Goal: Complete application form

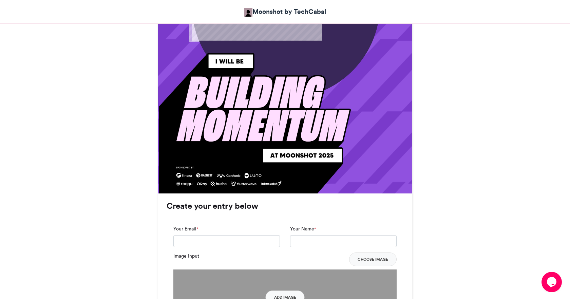
scroll to position [408, 0]
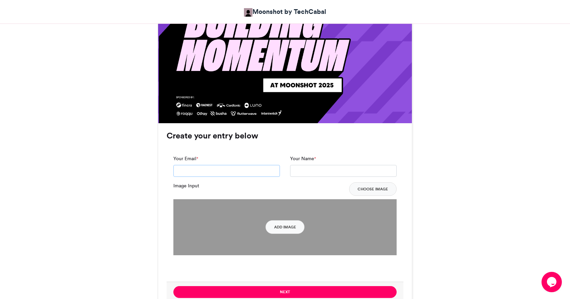
click at [248, 168] on input "Your Email *" at bounding box center [226, 171] width 107 height 12
type input "**********"
click at [310, 166] on input "Your Name *" at bounding box center [343, 171] width 107 height 12
type input "**********"
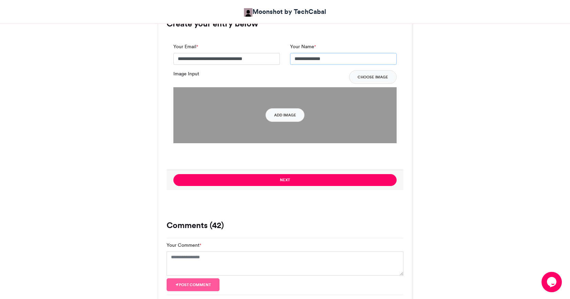
scroll to position [529, 0]
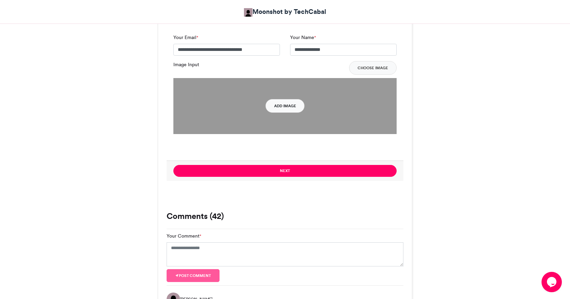
click at [279, 107] on button "Add Image" at bounding box center [285, 106] width 39 height 14
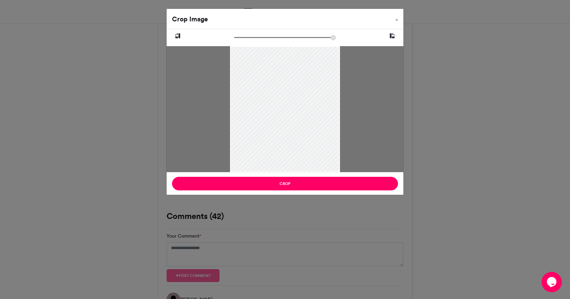
drag, startPoint x: 284, startPoint y: 113, endPoint x: 280, endPoint y: 56, distance: 57.5
click at [280, 56] on div at bounding box center [285, 99] width 110 height 145
drag, startPoint x: 238, startPoint y: 36, endPoint x: 254, endPoint y: 38, distance: 17.0
click at [254, 38] on input "zoom" at bounding box center [285, 37] width 102 height 6
drag, startPoint x: 289, startPoint y: 130, endPoint x: 289, endPoint y: 89, distance: 41.7
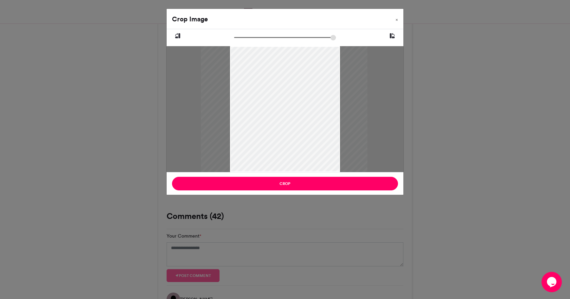
click at [289, 89] on div at bounding box center [284, 62] width 167 height 220
drag, startPoint x: 254, startPoint y: 38, endPoint x: 249, endPoint y: 39, distance: 4.8
click at [249, 39] on input "zoom" at bounding box center [285, 37] width 102 height 6
drag, startPoint x: 285, startPoint y: 95, endPoint x: 285, endPoint y: 71, distance: 24.1
click at [285, 71] on div at bounding box center [284, 73] width 149 height 197
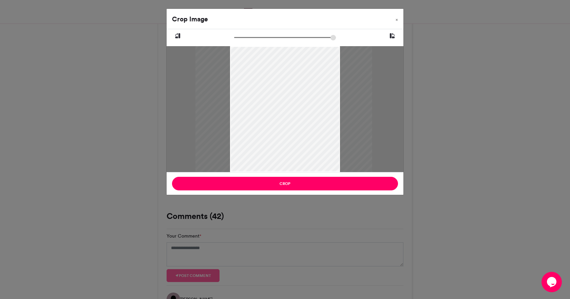
drag, startPoint x: 249, startPoint y: 39, endPoint x: 258, endPoint y: 40, distance: 8.5
click at [258, 40] on input "zoom" at bounding box center [285, 37] width 102 height 6
drag, startPoint x: 275, startPoint y: 76, endPoint x: 283, endPoint y: 59, distance: 18.8
click at [283, 59] on div at bounding box center [292, 55] width 177 height 234
drag, startPoint x: 258, startPoint y: 37, endPoint x: 252, endPoint y: 38, distance: 5.5
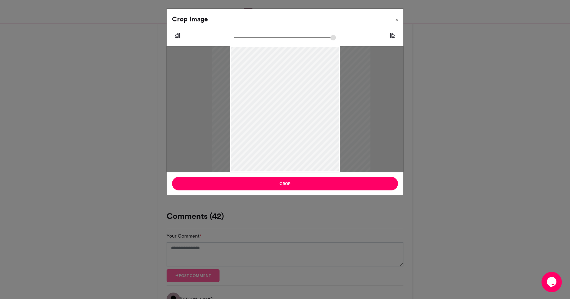
type input "******"
click at [252, 38] on input "zoom" at bounding box center [285, 37] width 102 height 6
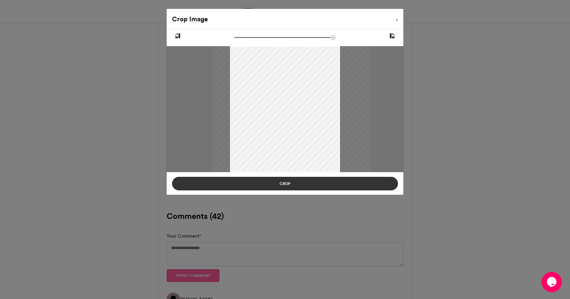
click at [286, 184] on button "Crop" at bounding box center [285, 184] width 226 height 14
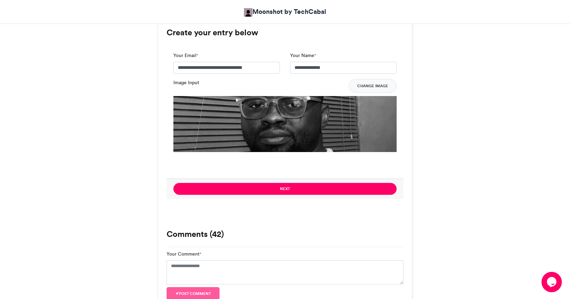
scroll to position [526, 0]
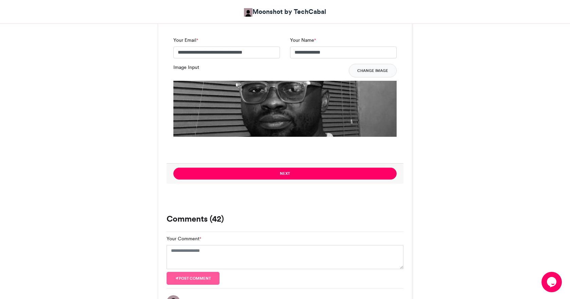
click at [285, 120] on img at bounding box center [284, 192] width 223 height 223
click at [290, 118] on img at bounding box center [284, 192] width 223 height 223
click at [368, 73] on button "Change Image" at bounding box center [373, 71] width 48 height 14
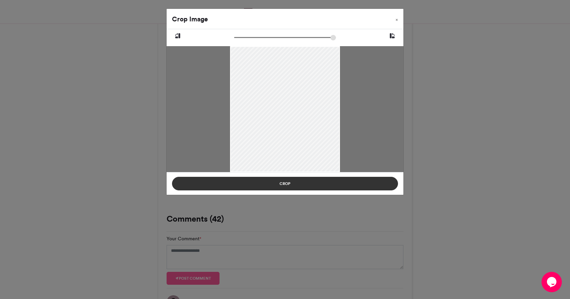
click at [284, 183] on button "Crop" at bounding box center [285, 184] width 226 height 14
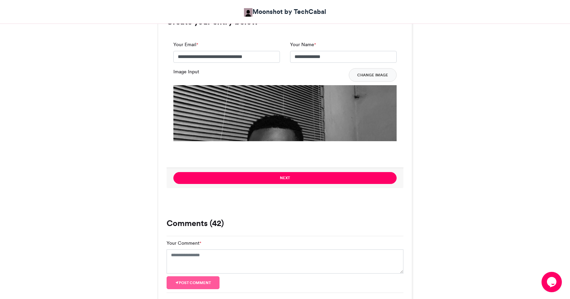
scroll to position [501, 0]
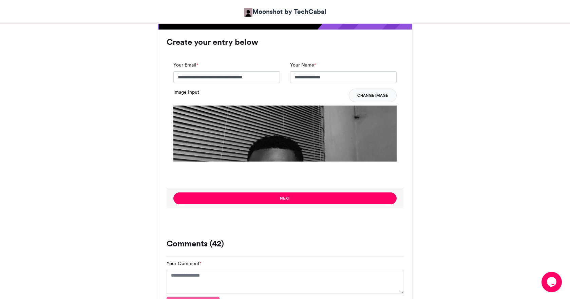
click at [361, 96] on button "Change Image" at bounding box center [373, 96] width 48 height 14
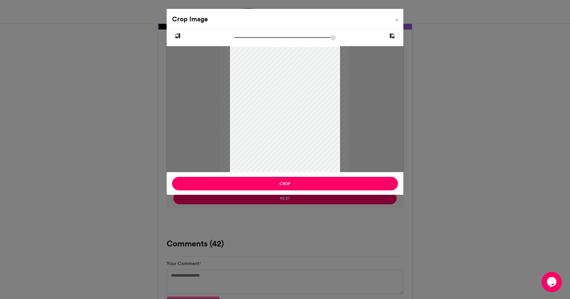
drag, startPoint x: 239, startPoint y: 37, endPoint x: 243, endPoint y: 38, distance: 4.5
click at [243, 38] on input "zoom" at bounding box center [285, 37] width 102 height 6
drag, startPoint x: 276, startPoint y: 78, endPoint x: 298, endPoint y: 77, distance: 21.7
click at [298, 77] on div at bounding box center [294, 108] width 129 height 171
type input "******"
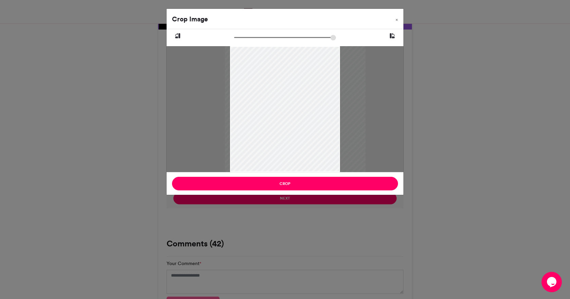
click at [247, 40] on input "zoom" at bounding box center [285, 37] width 102 height 6
drag, startPoint x: 293, startPoint y: 123, endPoint x: 294, endPoint y: 73, distance: 49.9
click at [294, 73] on div at bounding box center [295, 78] width 141 height 187
drag, startPoint x: 294, startPoint y: 73, endPoint x: 305, endPoint y: 73, distance: 10.9
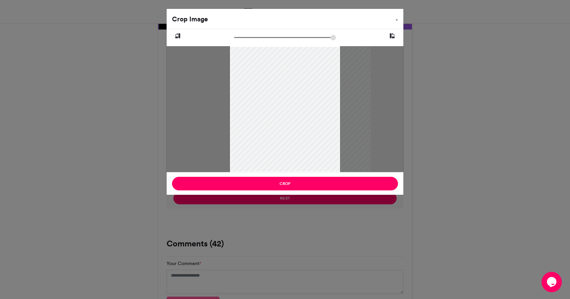
click at [305, 73] on div at bounding box center [300, 78] width 141 height 187
drag, startPoint x: 282, startPoint y: 126, endPoint x: 271, endPoint y: 125, distance: 10.5
click at [271, 125] on div at bounding box center [289, 78] width 141 height 187
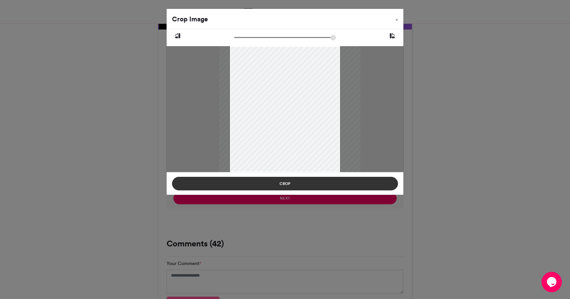
click at [282, 189] on button "Crop" at bounding box center [285, 184] width 226 height 14
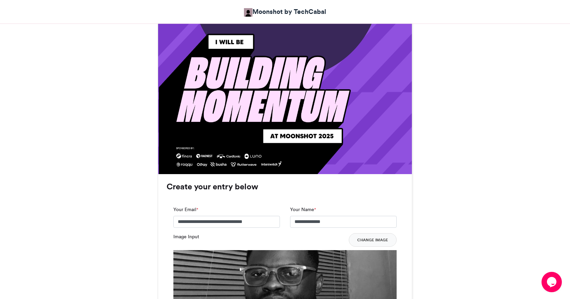
scroll to position [428, 0]
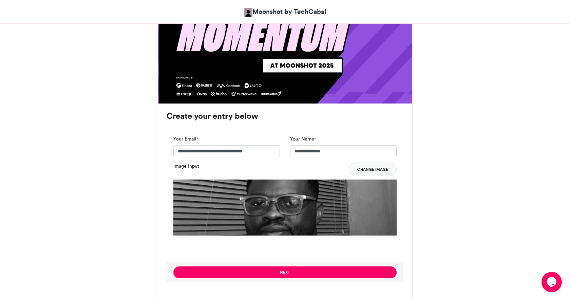
click at [361, 170] on button "Change Image" at bounding box center [373, 170] width 48 height 14
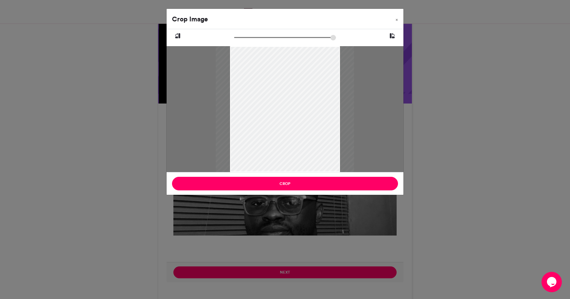
drag, startPoint x: 238, startPoint y: 38, endPoint x: 246, endPoint y: 40, distance: 8.7
click at [246, 40] on input "zoom" at bounding box center [285, 37] width 102 height 6
drag, startPoint x: 279, startPoint y: 95, endPoint x: 320, endPoint y: 98, distance: 41.5
click at [320, 98] on div at bounding box center [300, 111] width 140 height 186
drag, startPoint x: 247, startPoint y: 37, endPoint x: 257, endPoint y: 39, distance: 10.0
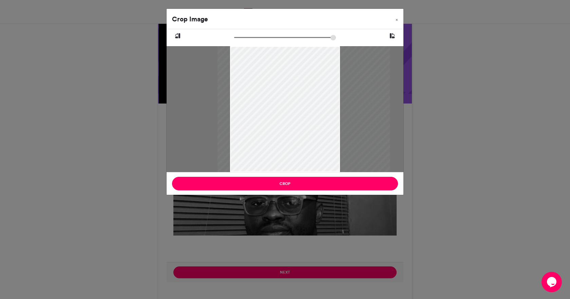
click at [257, 39] on input "zoom" at bounding box center [285, 37] width 102 height 6
drag, startPoint x: 275, startPoint y: 103, endPoint x: 283, endPoint y: 73, distance: 31.4
click at [284, 73] on div at bounding box center [313, 82] width 175 height 231
drag, startPoint x: 258, startPoint y: 37, endPoint x: 254, endPoint y: 37, distance: 3.5
type input "******"
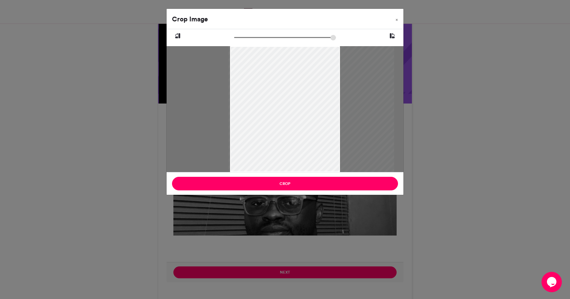
click at [254, 37] on input "zoom" at bounding box center [285, 37] width 102 height 6
drag, startPoint x: 255, startPoint y: 99, endPoint x: 270, endPoint y: 79, distance: 24.9
click at [270, 79] on div at bounding box center [313, 65] width 166 height 220
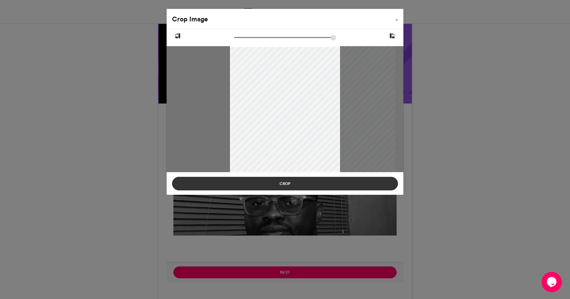
click at [278, 183] on button "Crop" at bounding box center [285, 184] width 226 height 14
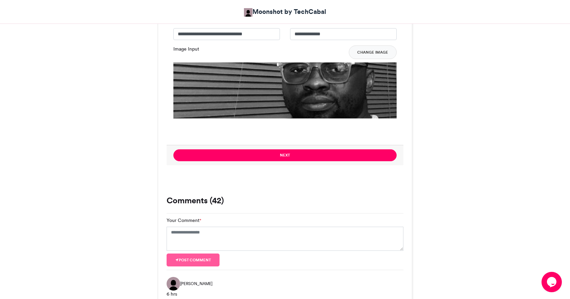
scroll to position [574, 0]
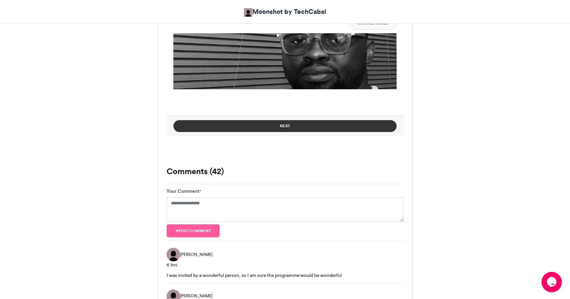
click at [271, 128] on button "Next" at bounding box center [284, 126] width 223 height 12
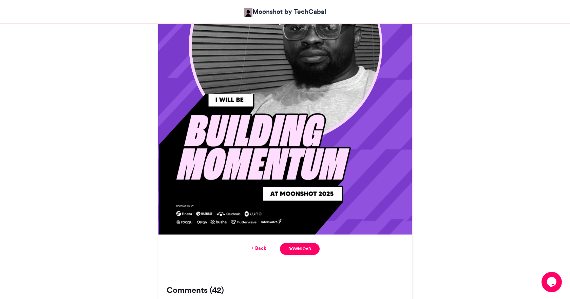
scroll to position [309, 0]
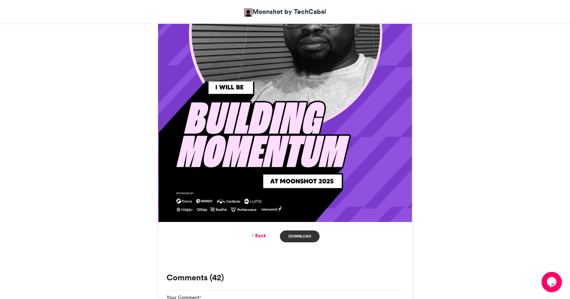
click at [291, 233] on link "Download" at bounding box center [300, 236] width 40 height 12
